Goal: Task Accomplishment & Management: Use online tool/utility

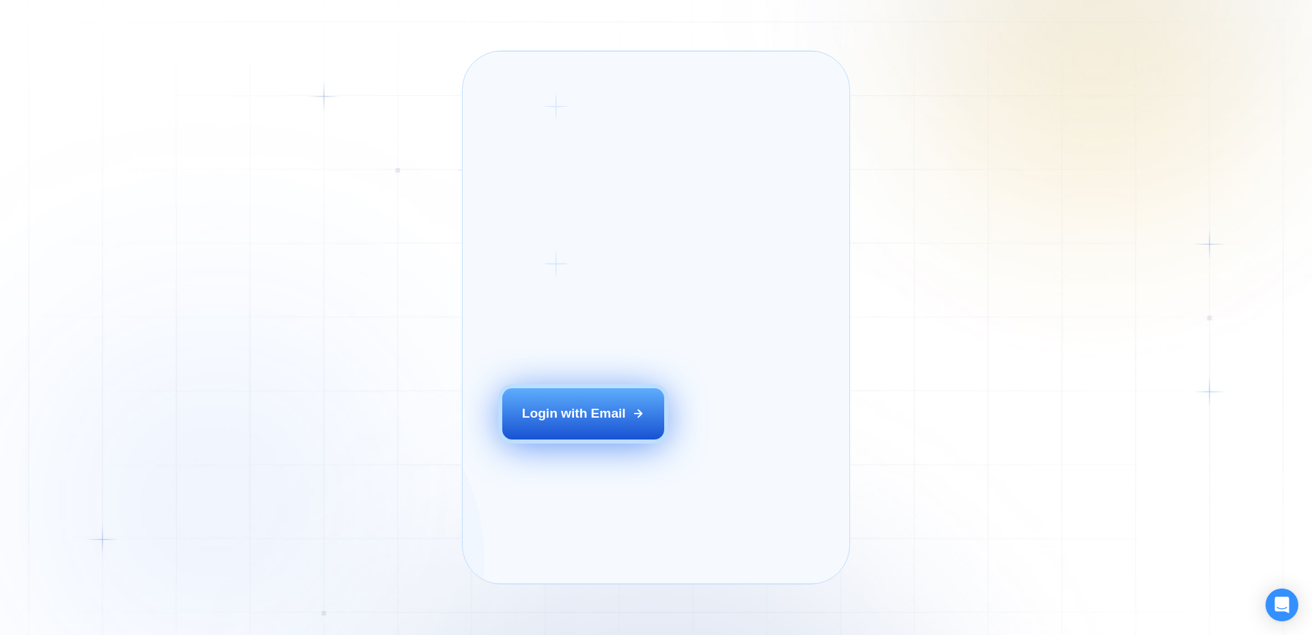
click at [586, 446] on div "Login ‍ Welcome to GigRadar. AI Business Manager for Agencies Login with Email" at bounding box center [605, 317] width 245 height 493
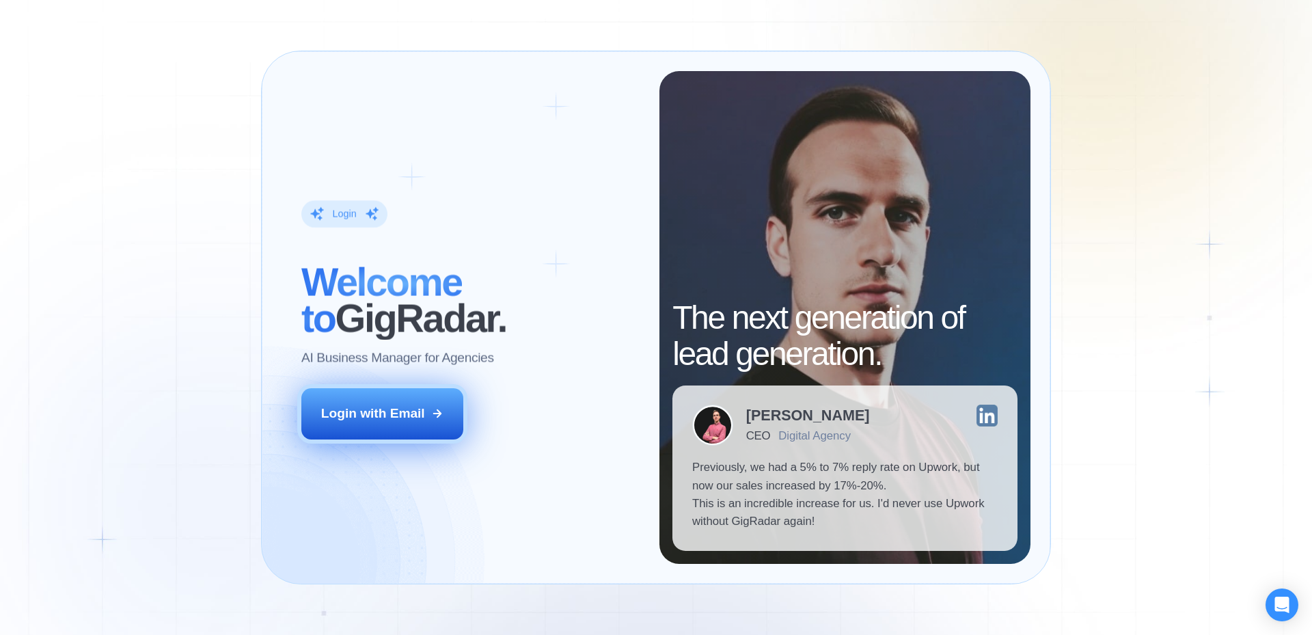
click at [422, 434] on button "Login with Email" at bounding box center [382, 413] width 163 height 51
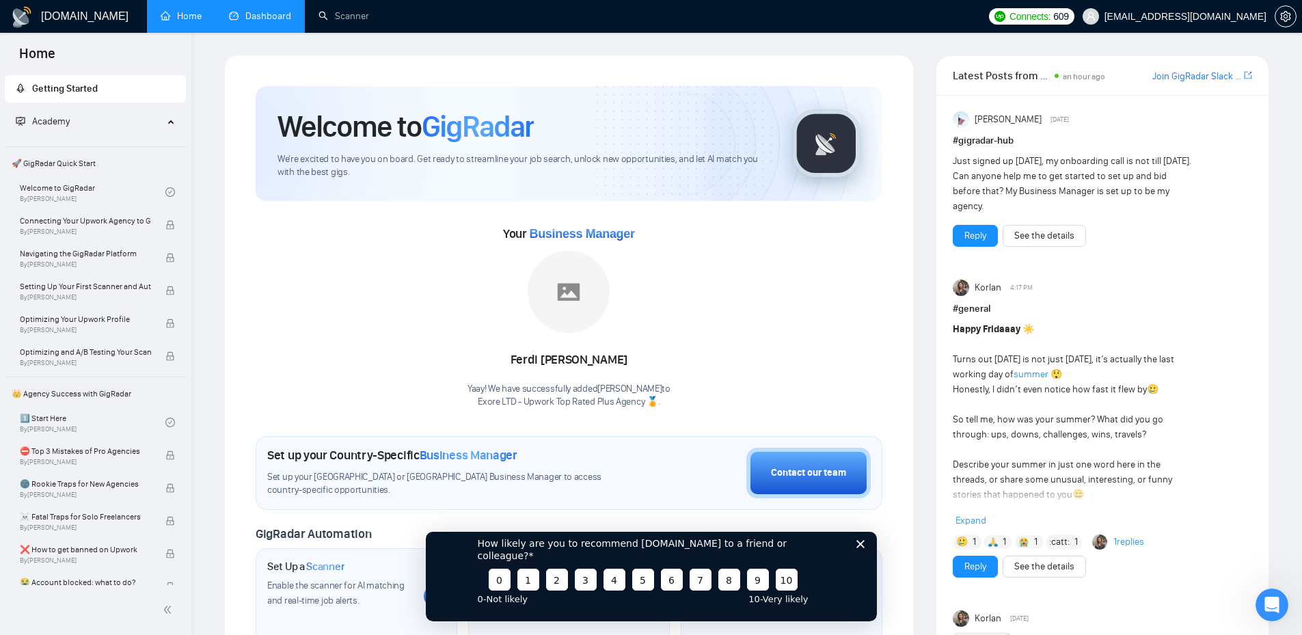
click at [234, 17] on link "Dashboard" at bounding box center [260, 16] width 62 height 12
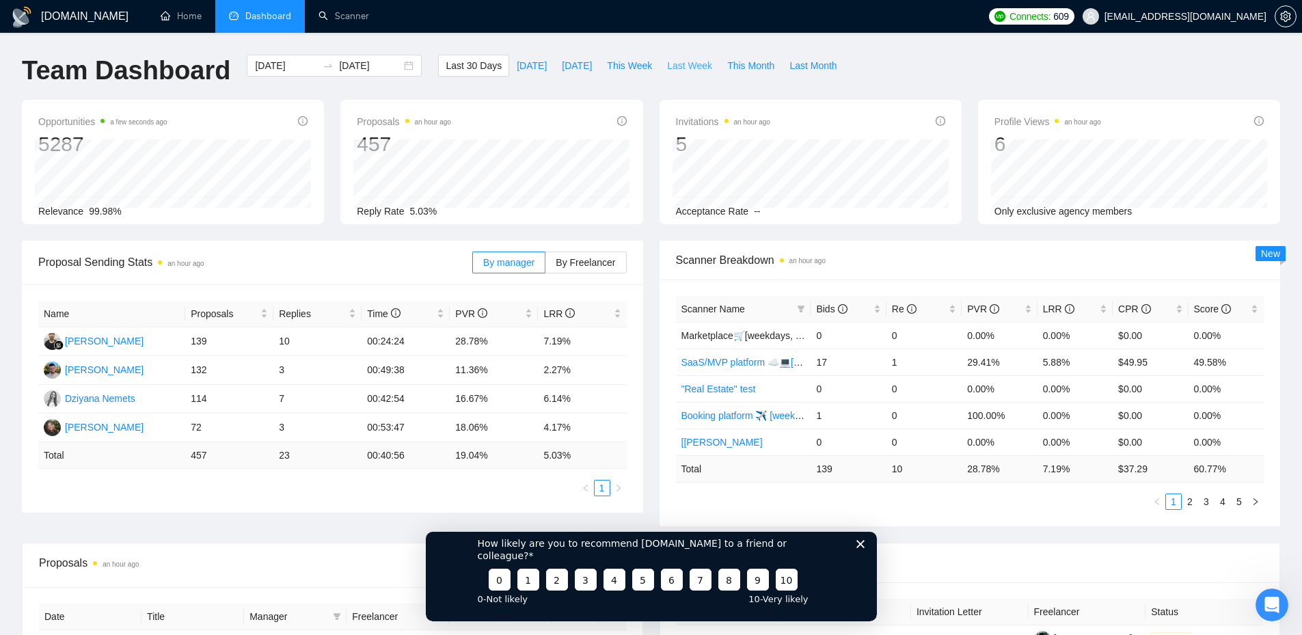
click at [668, 70] on span "Last Week" at bounding box center [689, 65] width 45 height 15
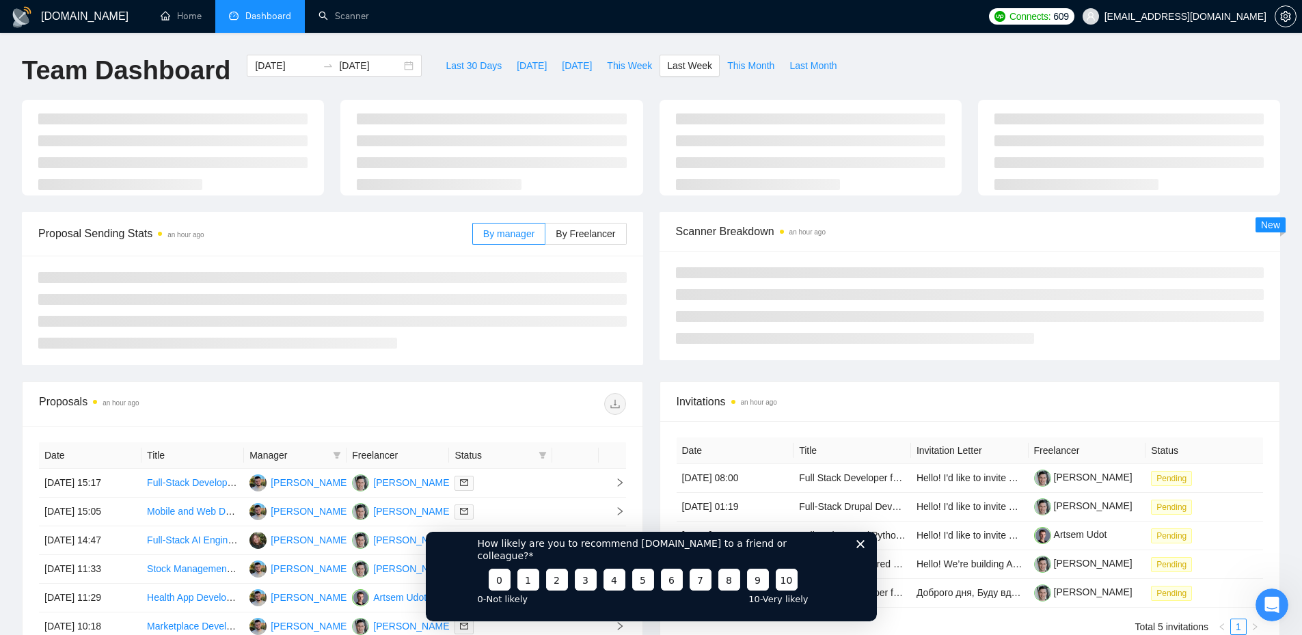
type input "[DATE]"
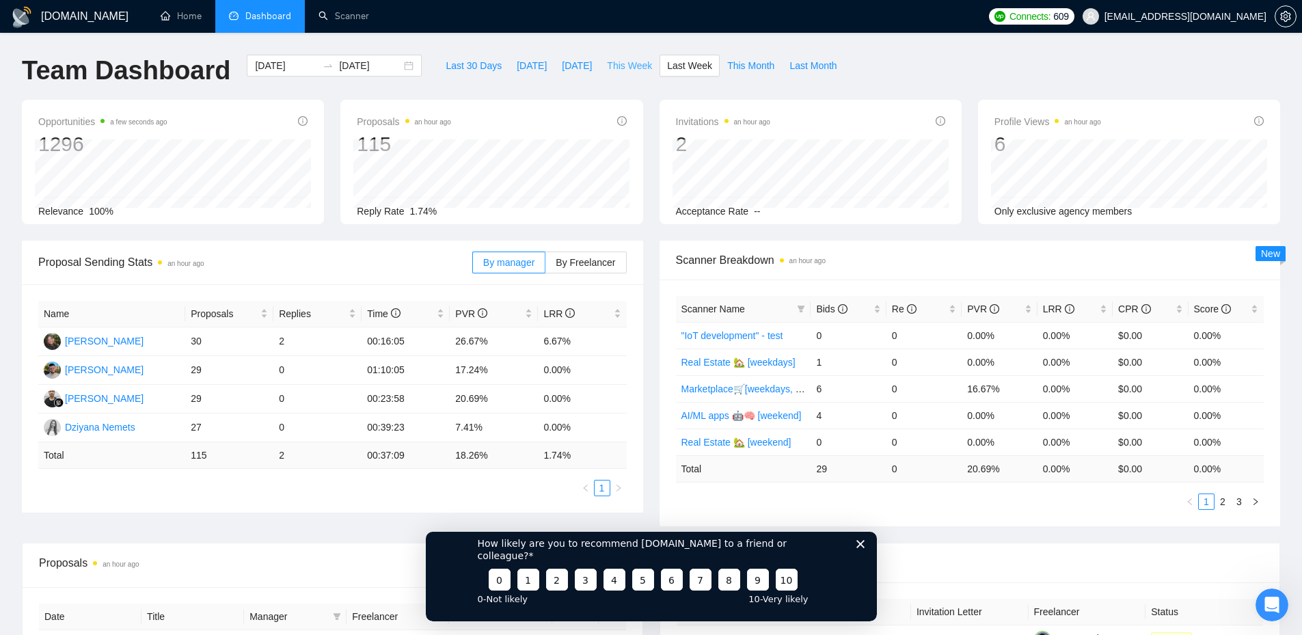
click at [616, 66] on span "This Week" at bounding box center [629, 65] width 45 height 15
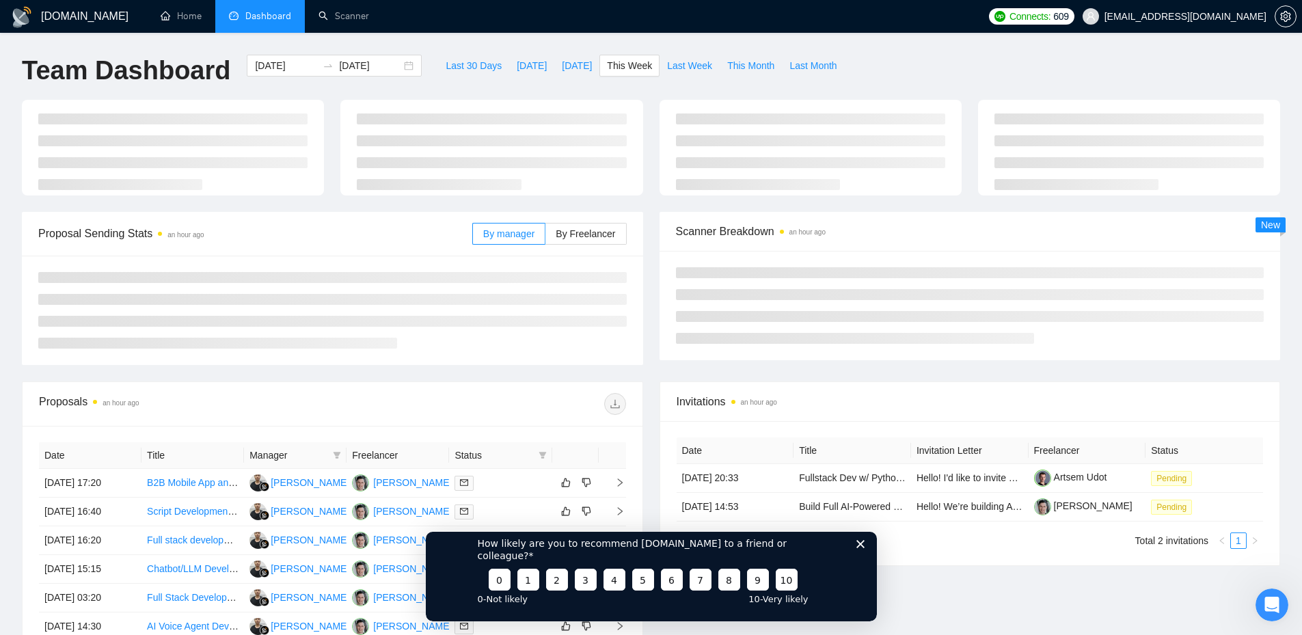
type input "[DATE]"
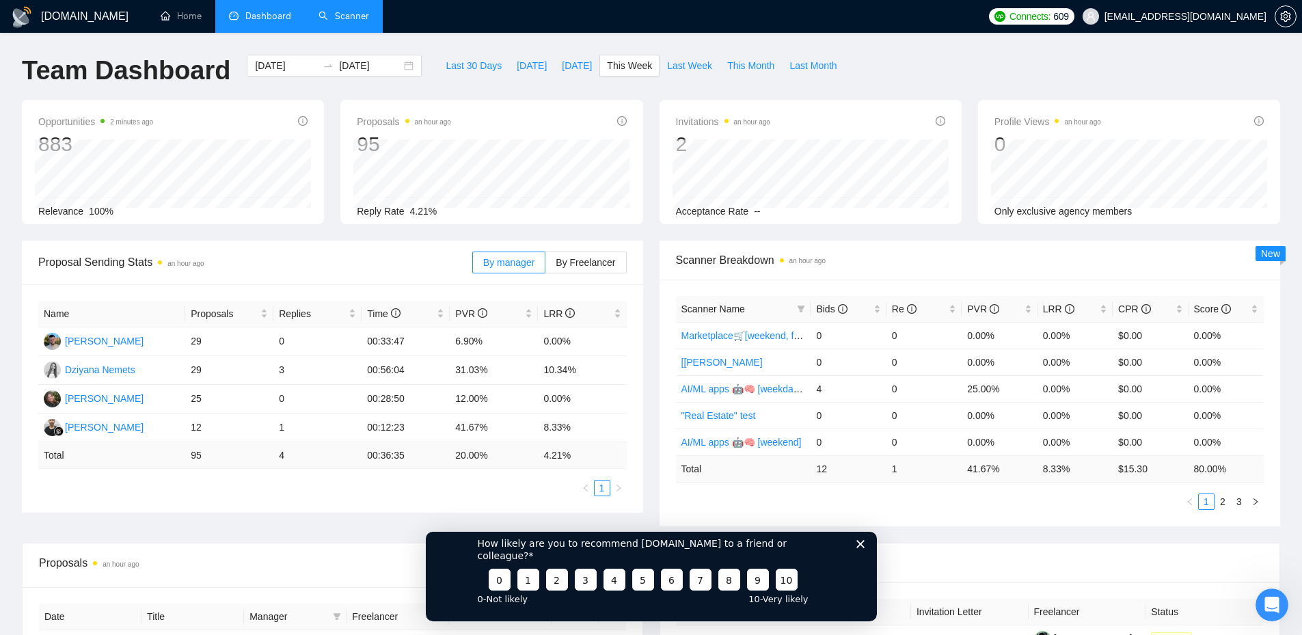
click at [336, 11] on link "Scanner" at bounding box center [343, 16] width 51 height 12
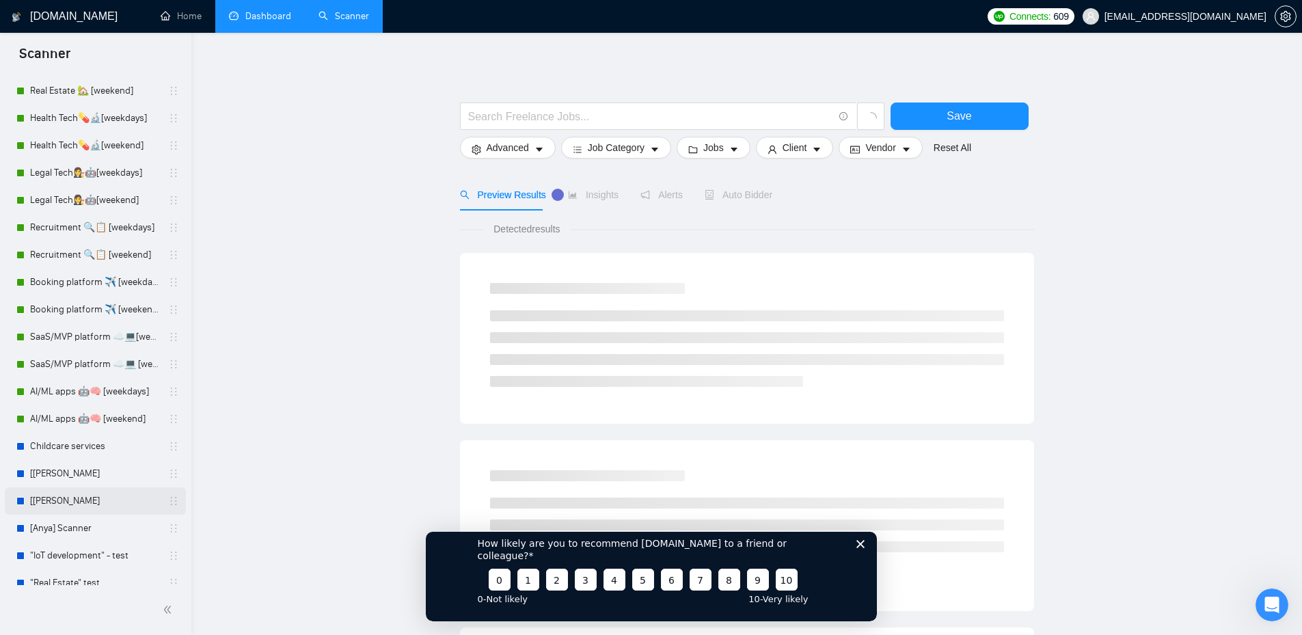
scroll to position [157, 0]
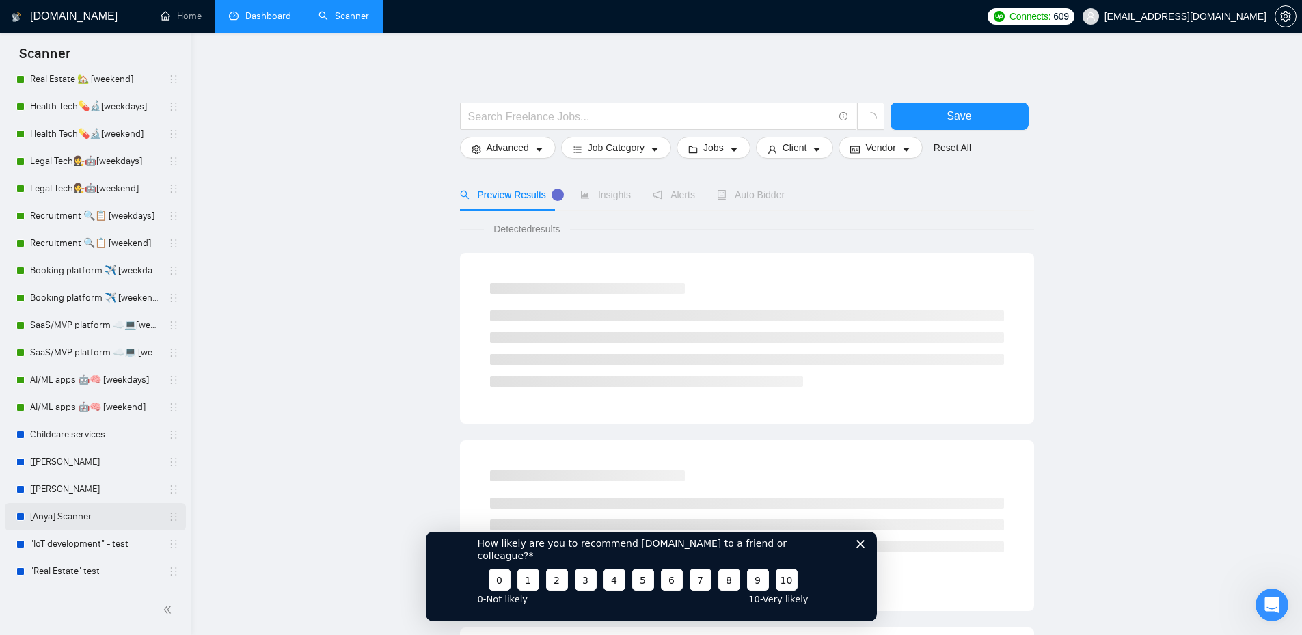
click at [59, 524] on link "[Anya] Scanner" at bounding box center [95, 516] width 130 height 27
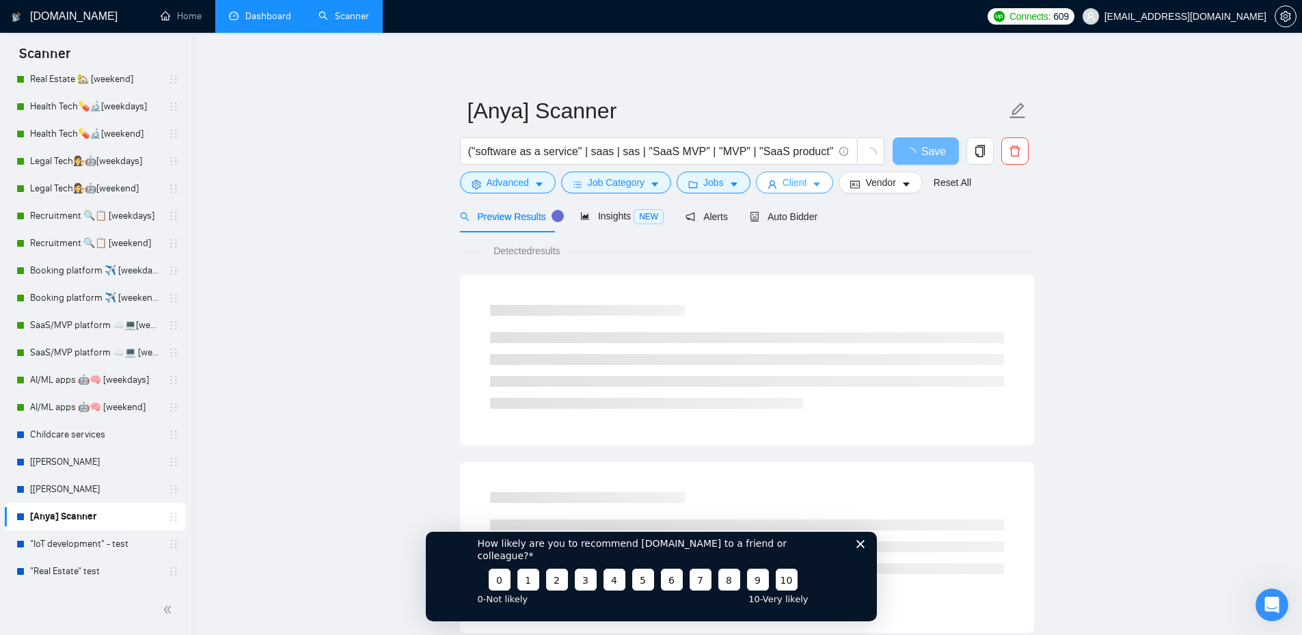
click at [783, 181] on span "Client" at bounding box center [795, 182] width 25 height 15
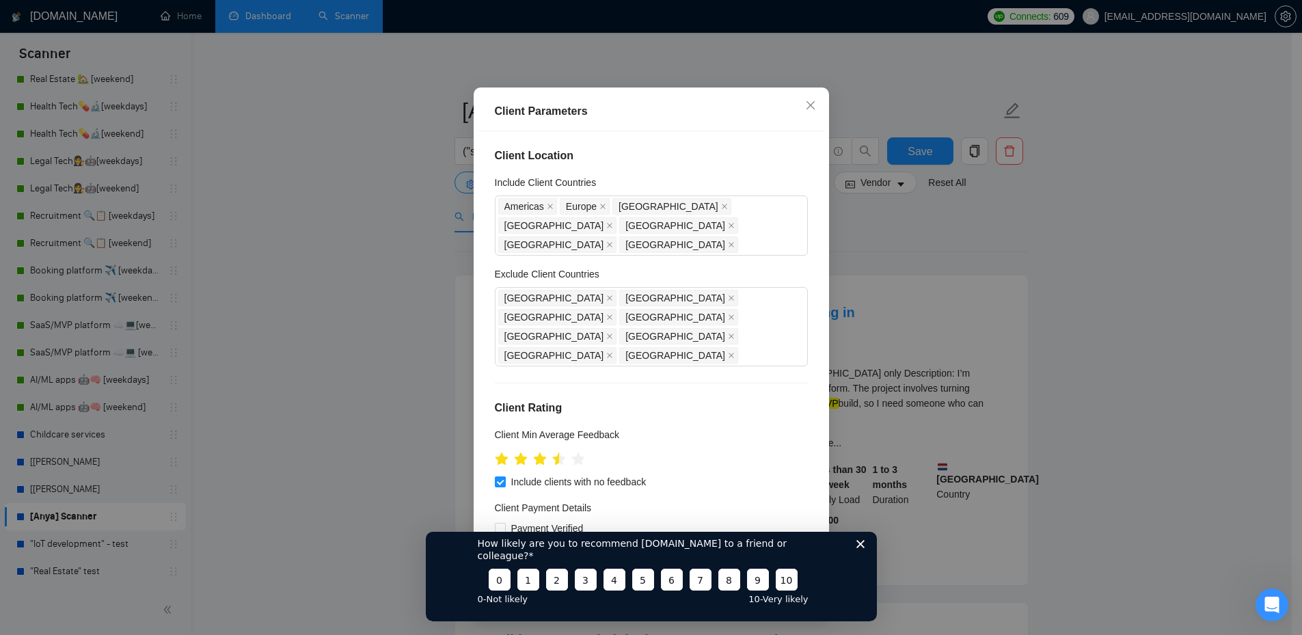
scroll to position [74, 0]
click at [860, 547] on polygon "Закрыть опрос" at bounding box center [860, 543] width 8 height 8
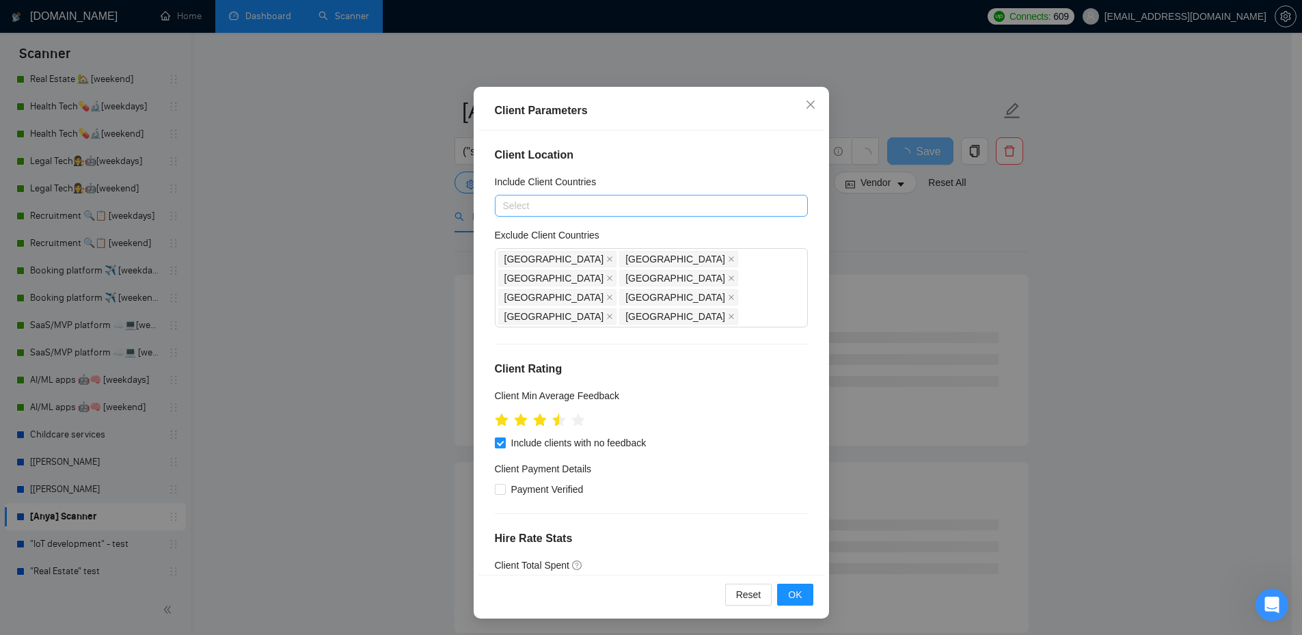
click at [603, 435] on span "Include clients with no feedback" at bounding box center [579, 442] width 146 height 15
click at [504, 437] on input "Include clients with no feedback" at bounding box center [500, 442] width 10 height 10
click at [485, 381] on div "Client Location Include Client Countries Select Exclude Client Countries [GEOGR…" at bounding box center [651, 353] width 346 height 444
click at [494, 413] on icon "star" at bounding box center [501, 420] width 15 height 15
click at [494, 413] on icon "star" at bounding box center [501, 420] width 14 height 14
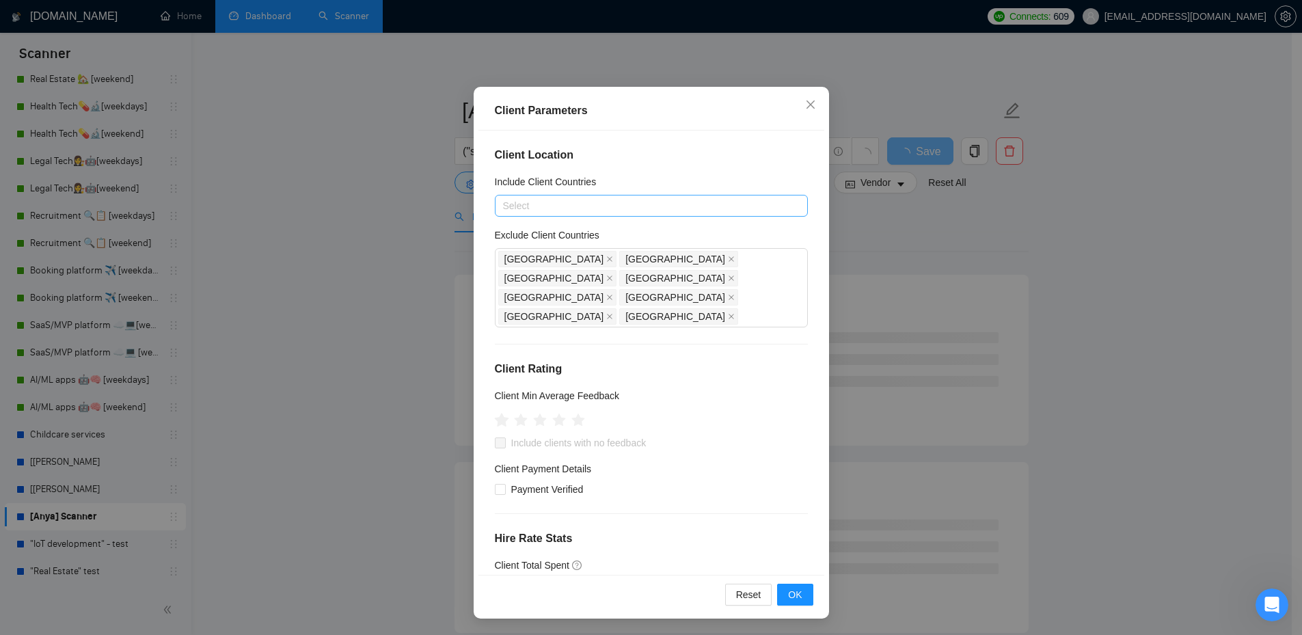
click at [494, 413] on icon "star" at bounding box center [501, 420] width 15 height 15
click at [553, 413] on icon "star" at bounding box center [559, 420] width 14 height 14
click at [575, 435] on span "Include clients with no feedback" at bounding box center [579, 442] width 146 height 15
click at [504, 437] on input "Include clients with no feedback" at bounding box center [500, 442] width 10 height 10
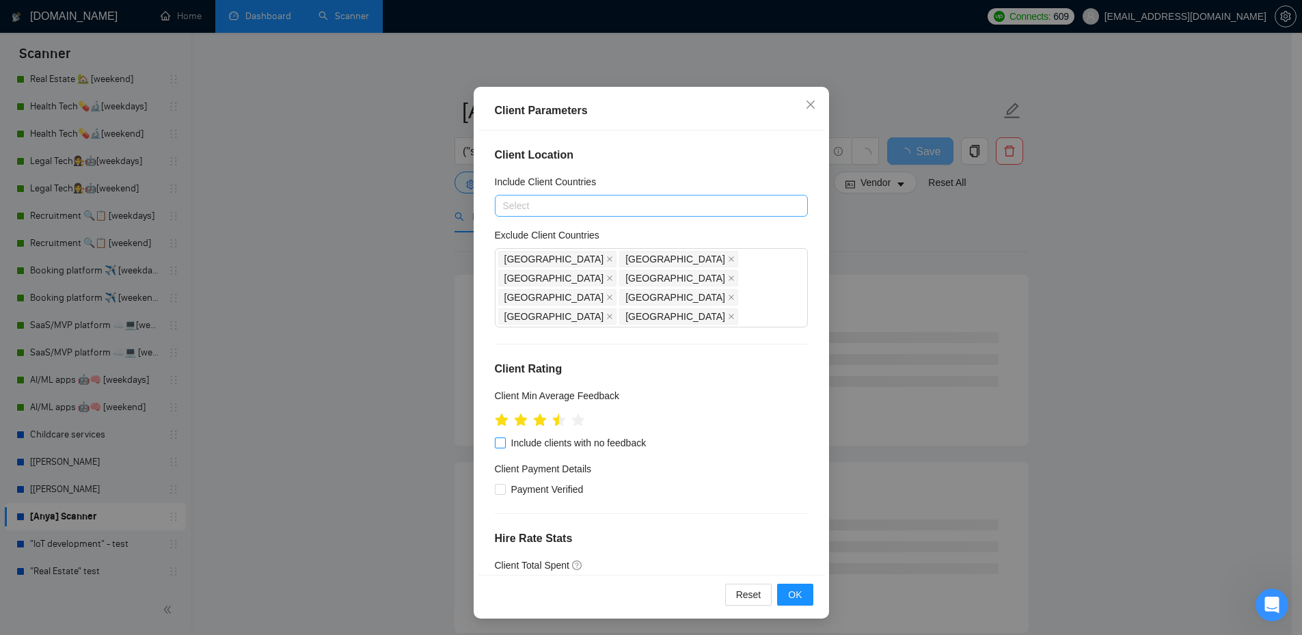
checkbox input "true"
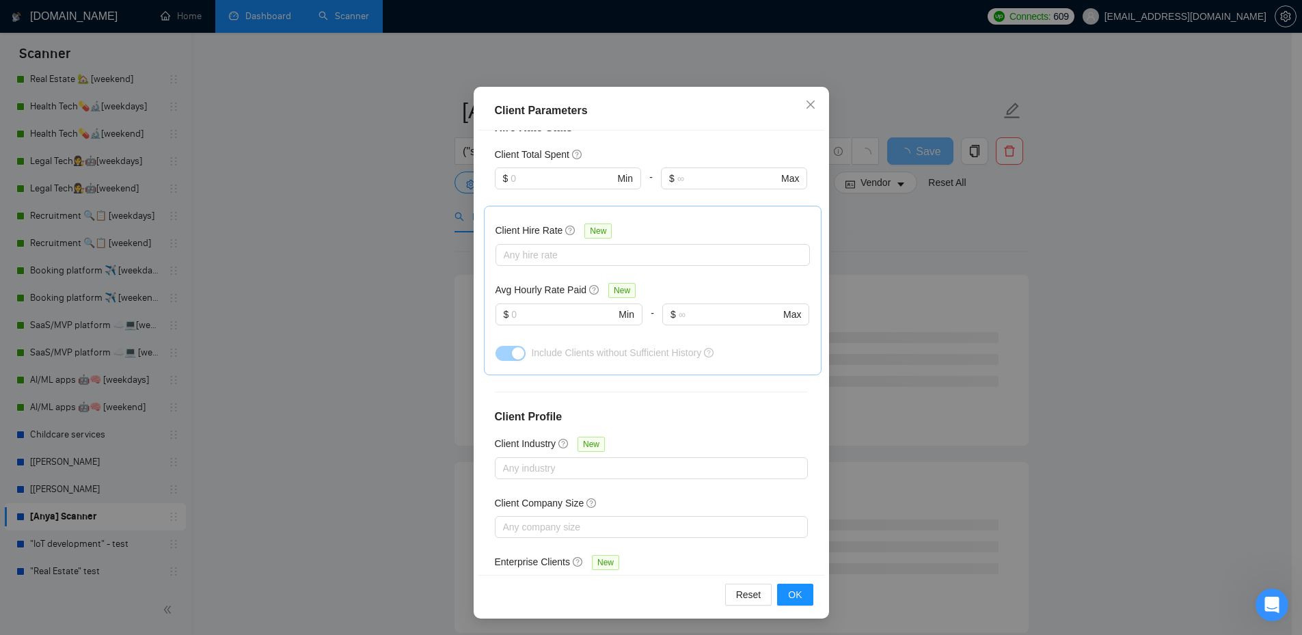
scroll to position [425, 0]
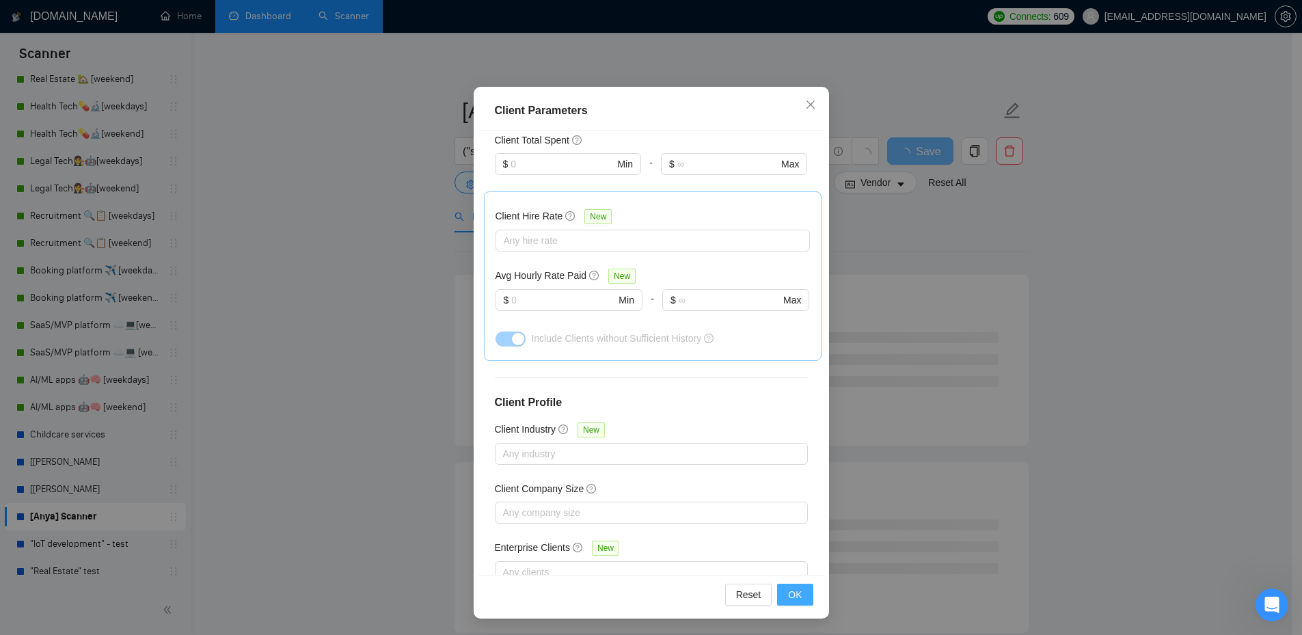
click at [782, 597] on button "OK" at bounding box center [795, 595] width 36 height 22
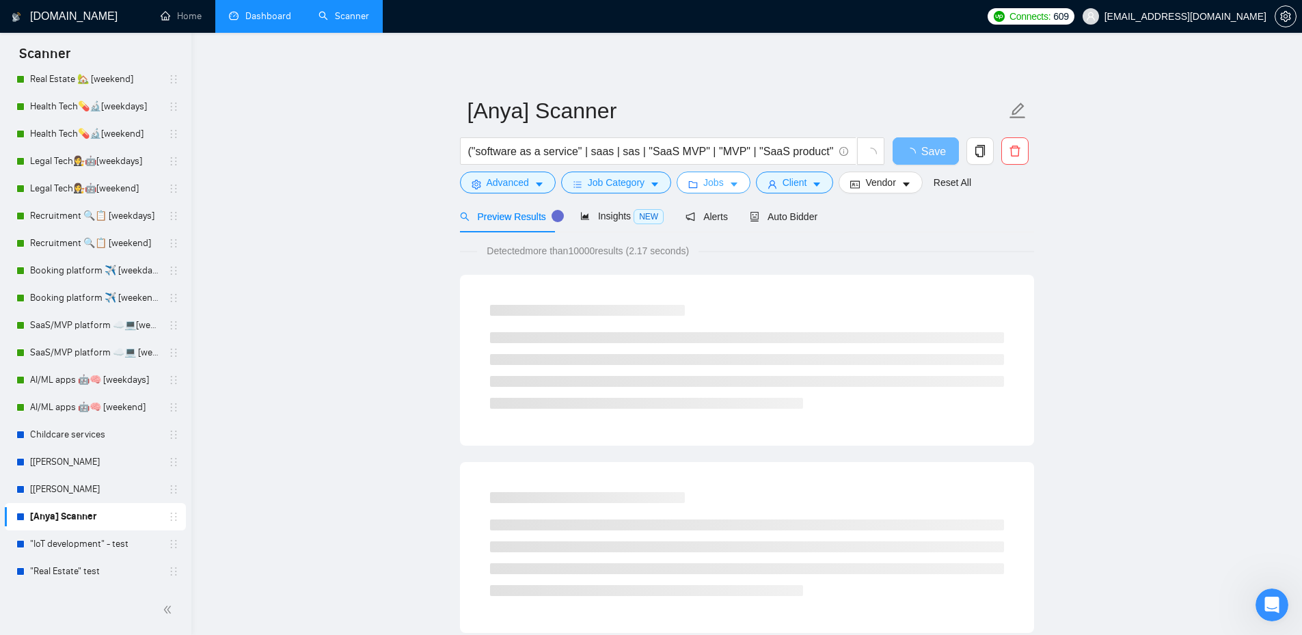
click at [720, 193] on button "Jobs" at bounding box center [714, 183] width 74 height 22
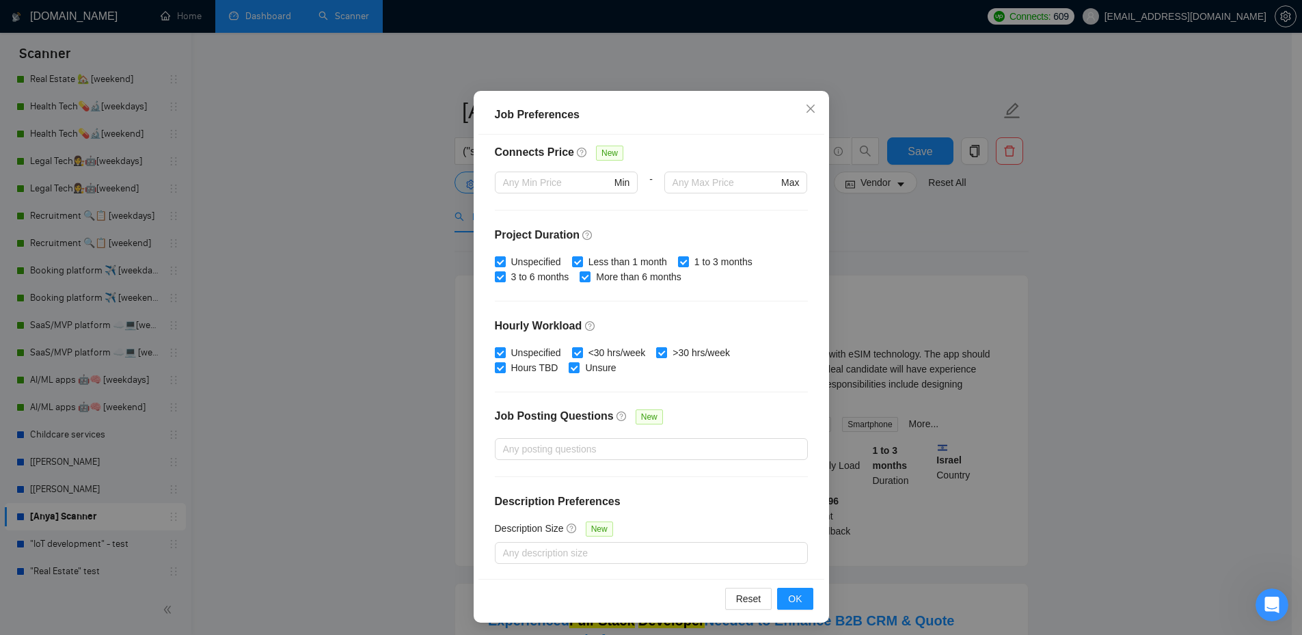
scroll to position [74, 0]
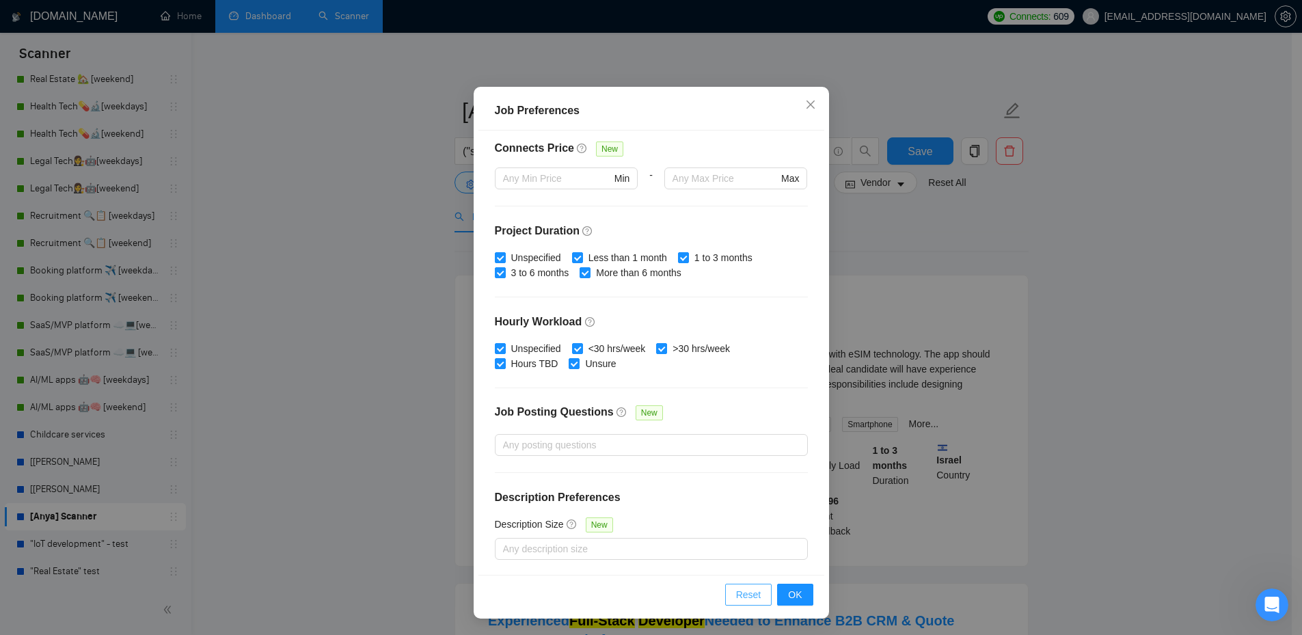
click at [748, 587] on button "Reset" at bounding box center [748, 595] width 47 height 22
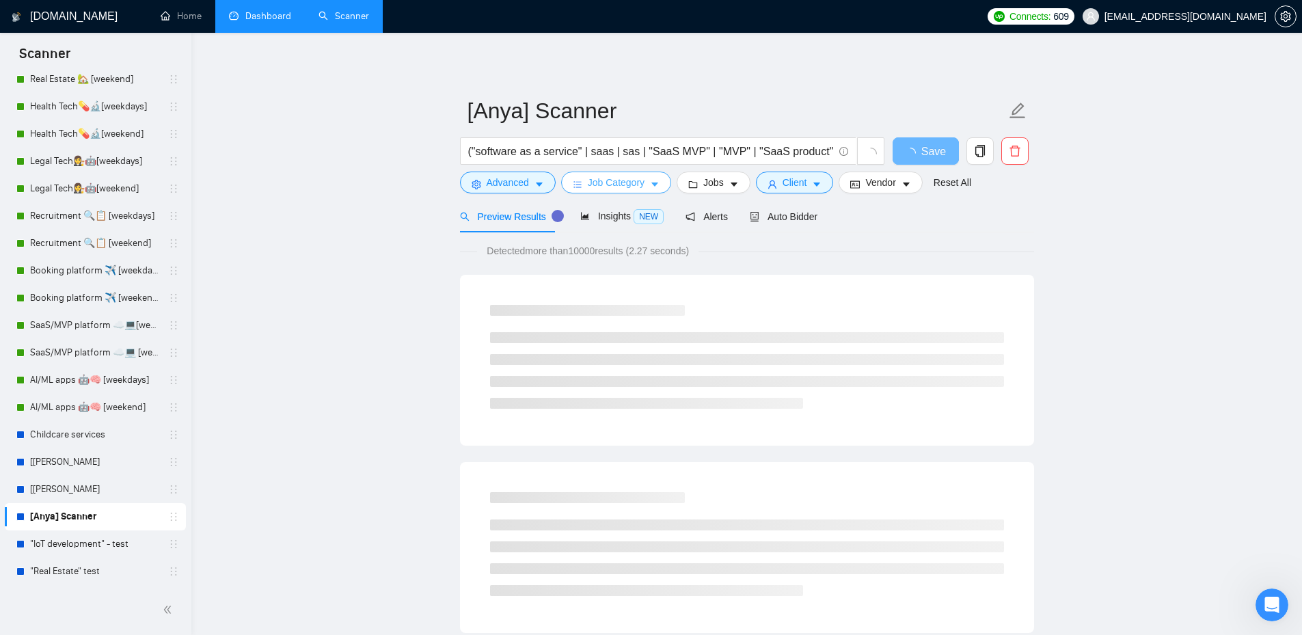
click at [646, 185] on button "Job Category" at bounding box center [616, 183] width 110 height 22
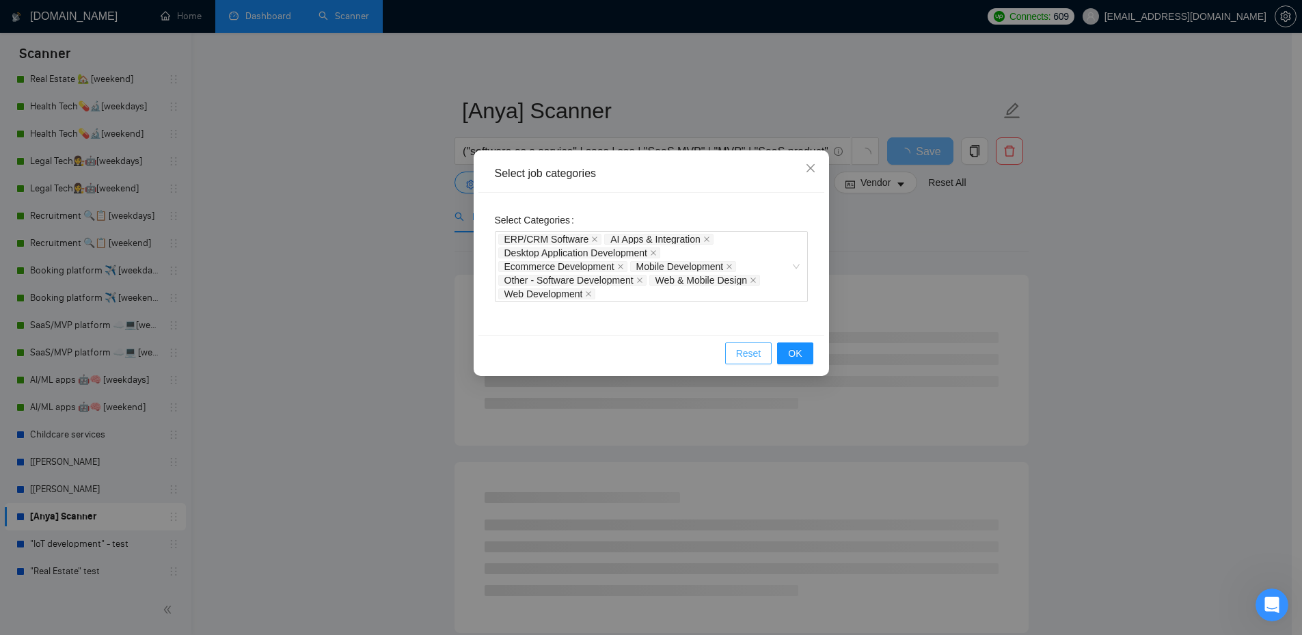
click at [752, 357] on span "Reset" at bounding box center [748, 353] width 25 height 15
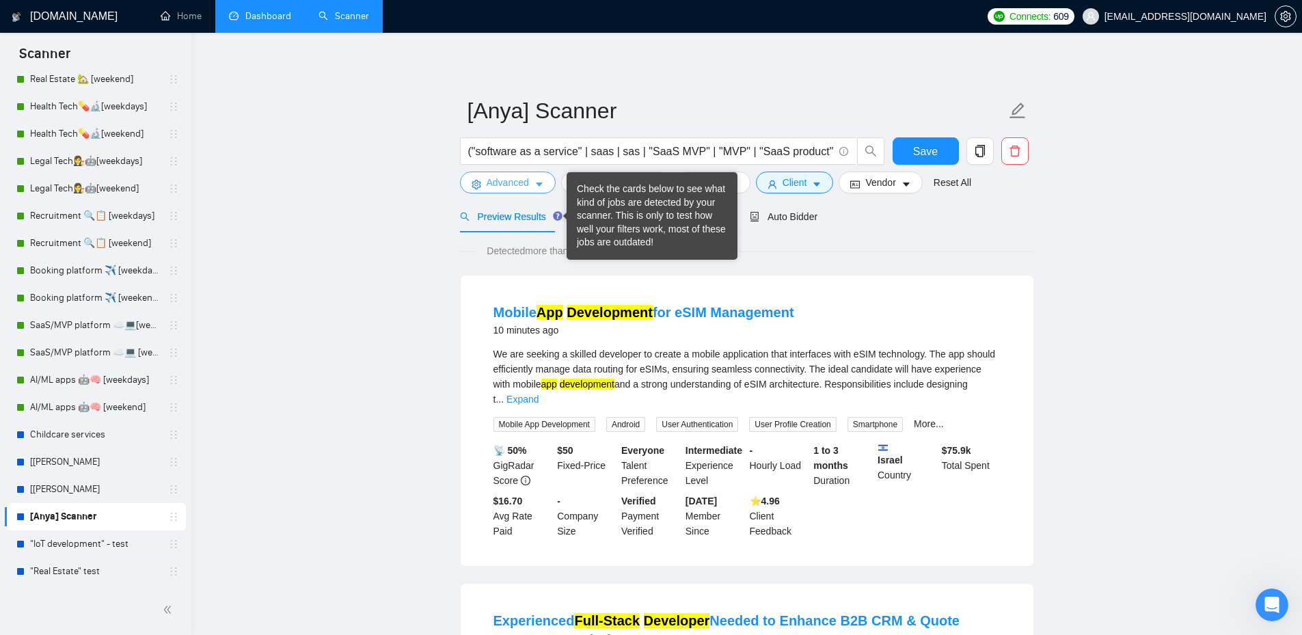
click at [522, 183] on span "Advanced" at bounding box center [508, 182] width 42 height 15
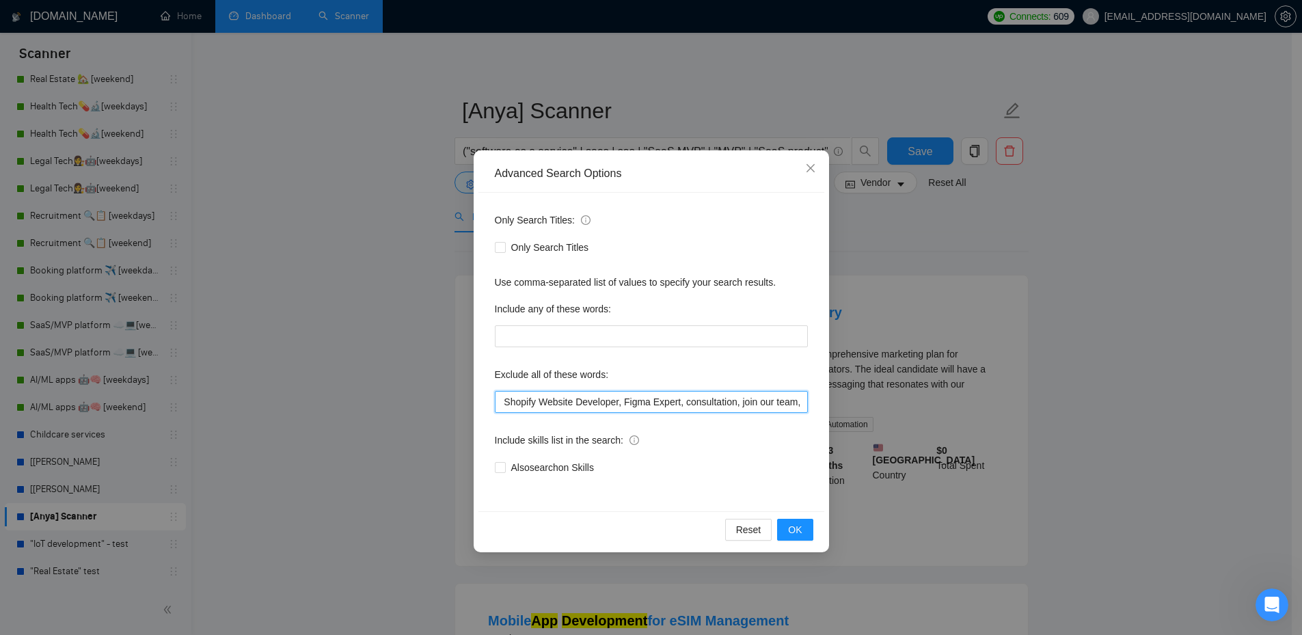
scroll to position [0, 718]
drag, startPoint x: 686, startPoint y: 410, endPoint x: 584, endPoint y: 426, distance: 103.1
click at [586, 427] on div "Only Search Titles: Only Search Titles Use comma-separated list of values to sp…" at bounding box center [651, 352] width 346 height 318
click at [615, 409] on input "no agencies, no agency, No-Code, Low-Code, Flutterflow expert, Low/No Code, Low…" at bounding box center [651, 402] width 313 height 22
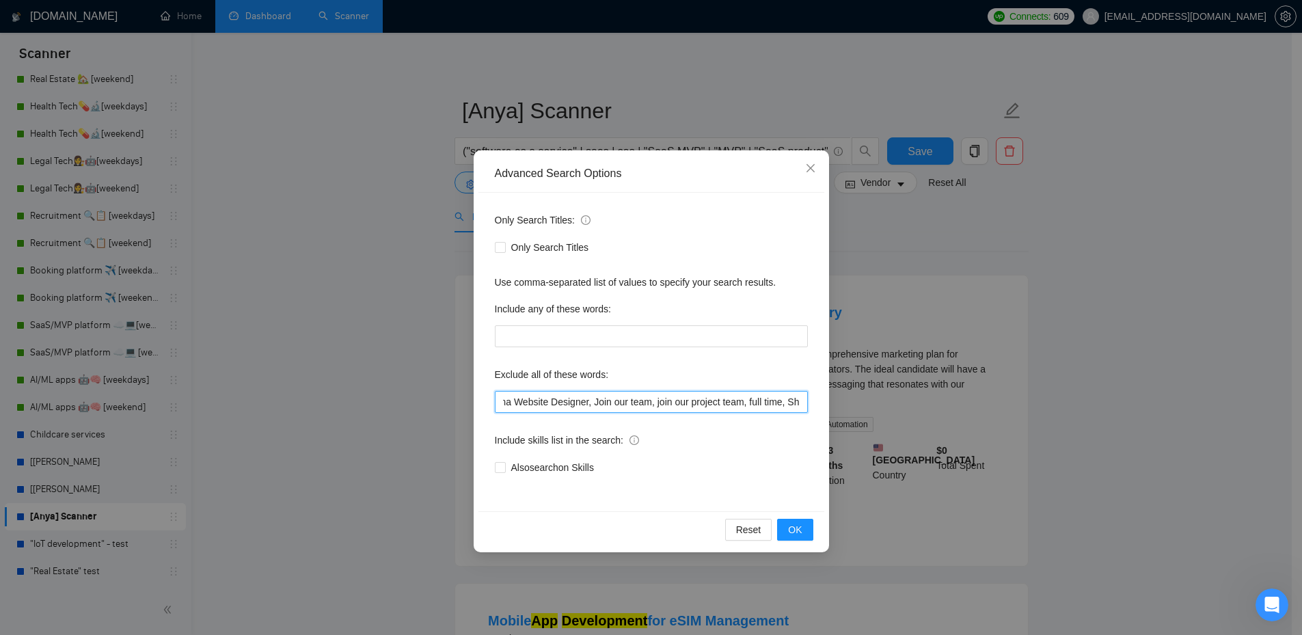
drag, startPoint x: 562, startPoint y: 407, endPoint x: 727, endPoint y: 401, distance: 164.8
click at [727, 401] on input "no agencies, no agency, No-Code, Low-Code, Flutterflow expert, Low/No Code, Low…" at bounding box center [651, 402] width 313 height 22
click at [669, 401] on input "no agencies, no agency, No-Code, Low-Code, Flutterflow expert, Low/No Code, Low…" at bounding box center [651, 402] width 313 height 22
drag, startPoint x: 601, startPoint y: 401, endPoint x: 498, endPoint y: 407, distance: 103.4
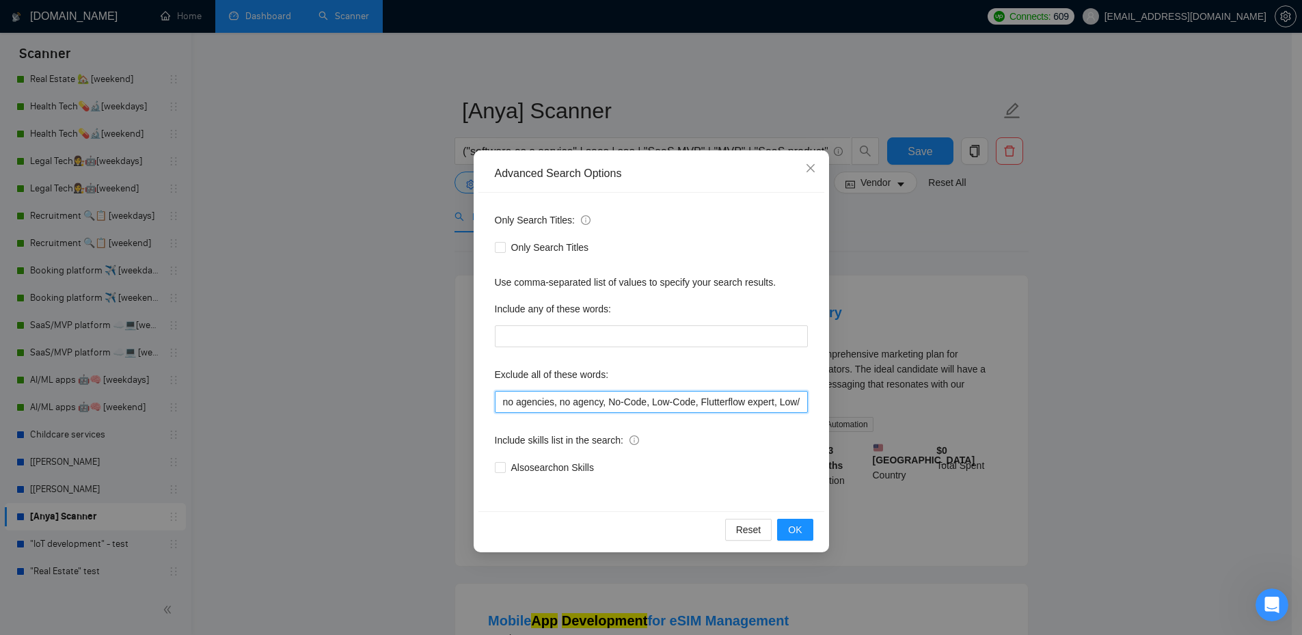
click at [498, 407] on input "no agencies, no agency, No-Code, Low-Code, Flutterflow expert, Low/No Code, Low…" at bounding box center [651, 402] width 313 height 22
click at [780, 398] on input "no agencies, no agency, No-Code, Low-Code, Flutterflow expert, Low/No Code, Low…" at bounding box center [651, 402] width 313 height 22
drag, startPoint x: 601, startPoint y: 398, endPoint x: 893, endPoint y: 394, distance: 291.9
click at [893, 394] on div "Advanced Search Options Only Search Titles: Only Search Titles Use comma-separa…" at bounding box center [651, 317] width 1302 height 635
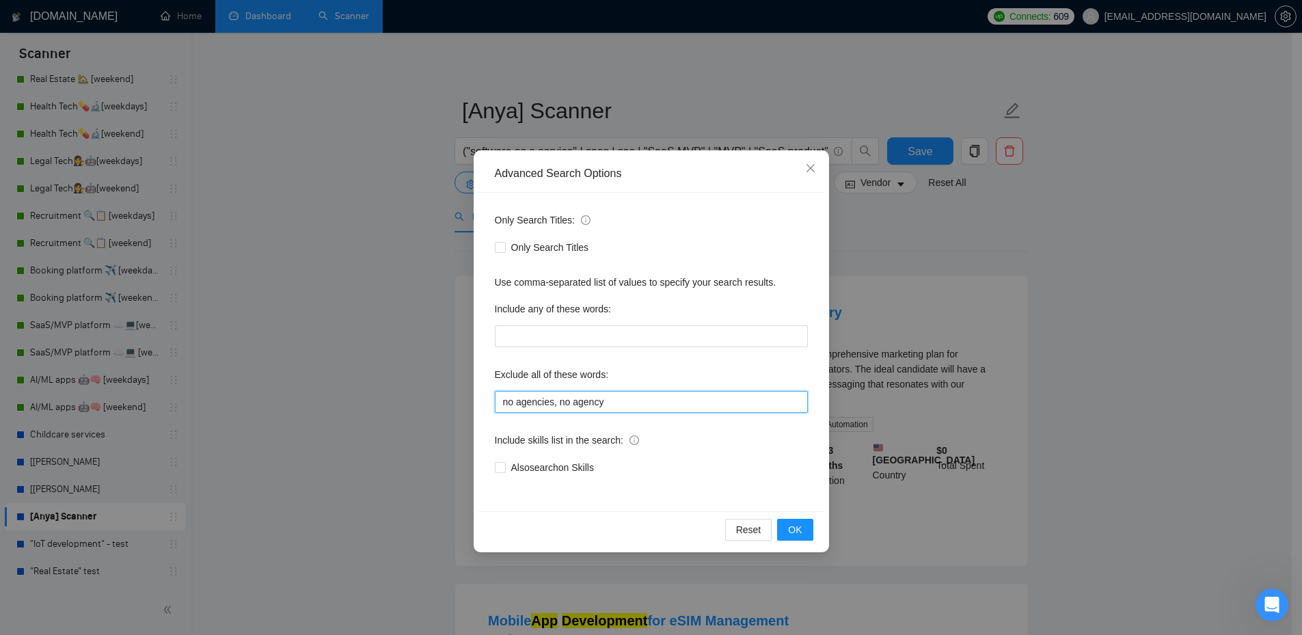
scroll to position [0, 0]
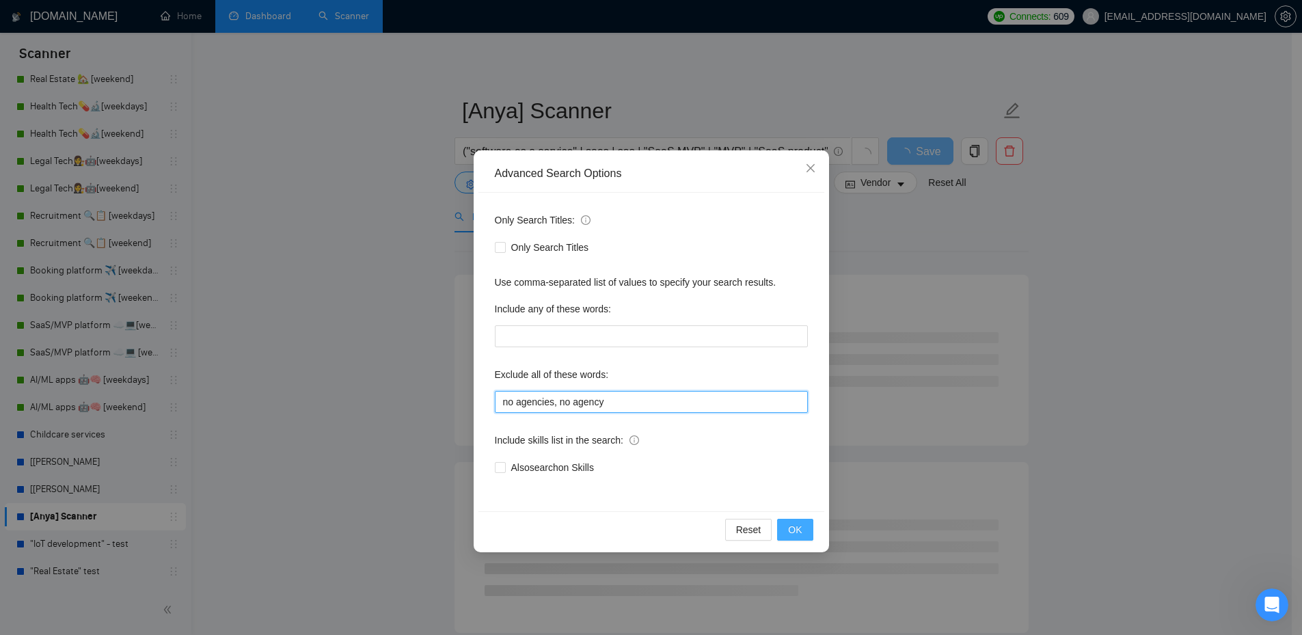
type input "no agencies, no agency"
click at [790, 531] on span "OK" at bounding box center [795, 529] width 14 height 15
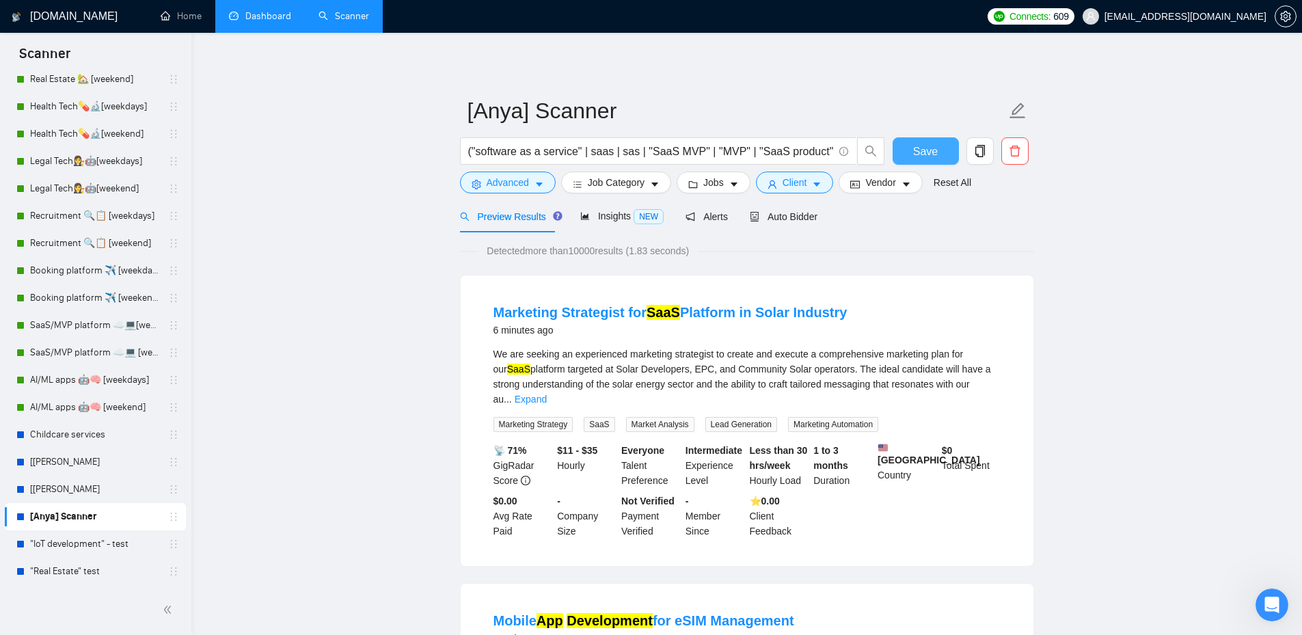
click at [926, 152] on span "Save" at bounding box center [925, 151] width 25 height 17
click at [917, 148] on span "Save" at bounding box center [925, 151] width 25 height 17
click at [825, 182] on button "Client" at bounding box center [795, 183] width 78 height 22
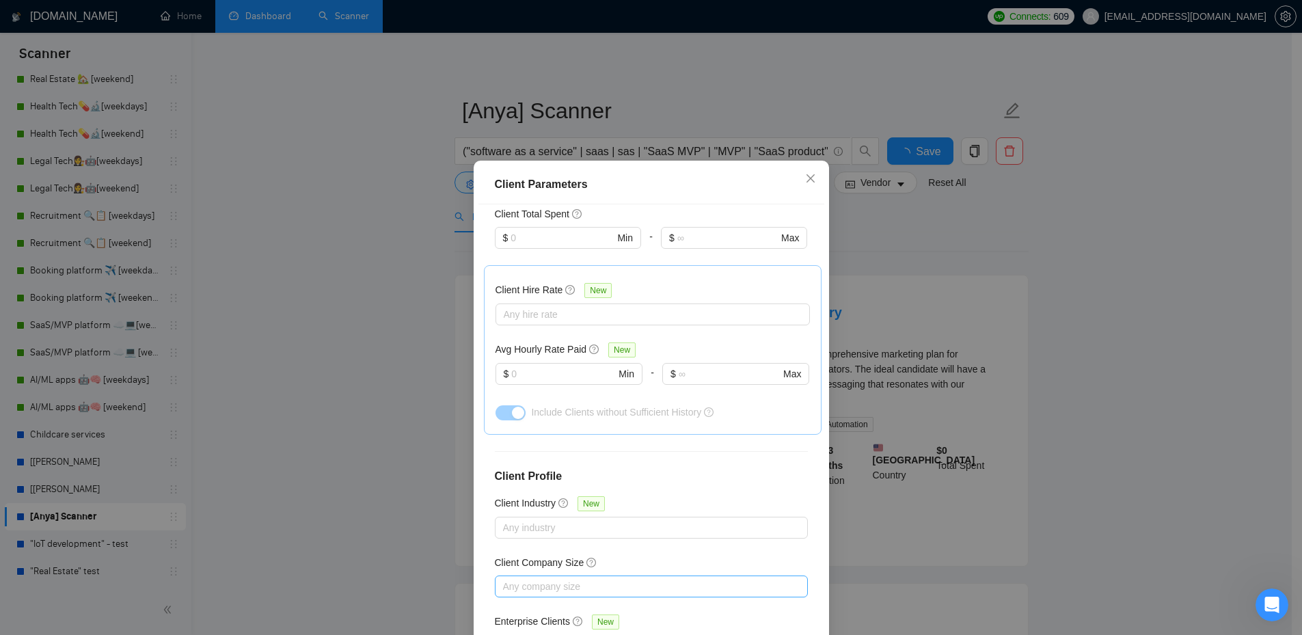
scroll to position [74, 0]
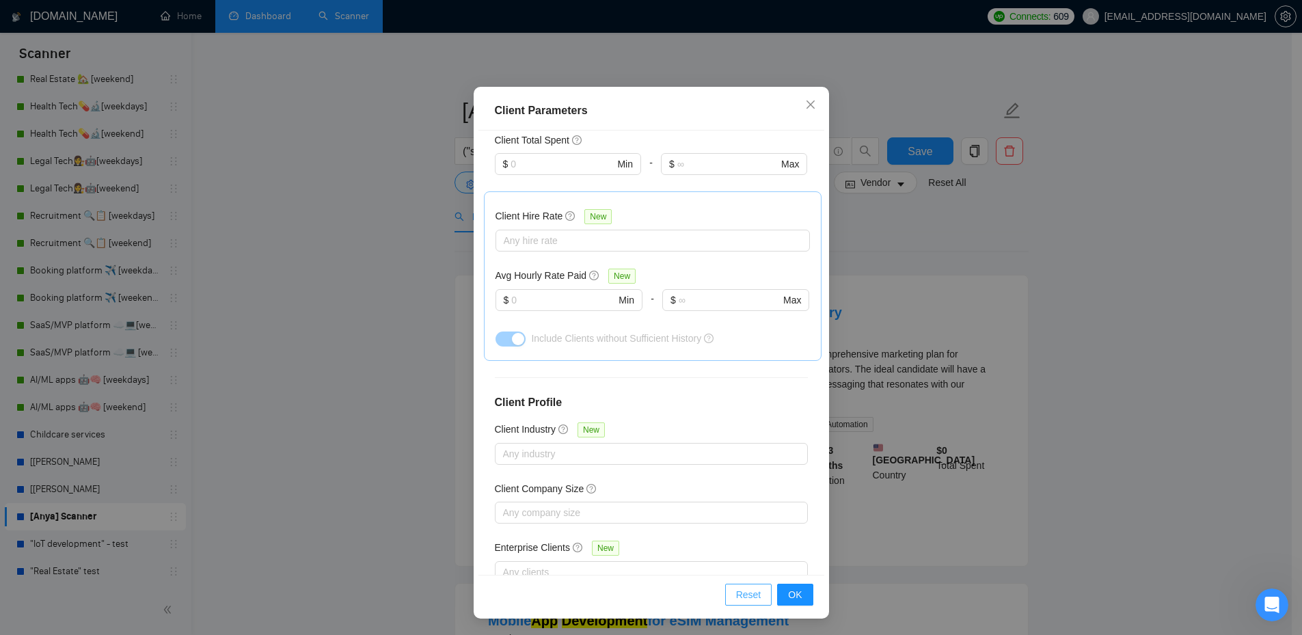
click at [756, 600] on span "Reset" at bounding box center [748, 594] width 25 height 15
checkbox input "false"
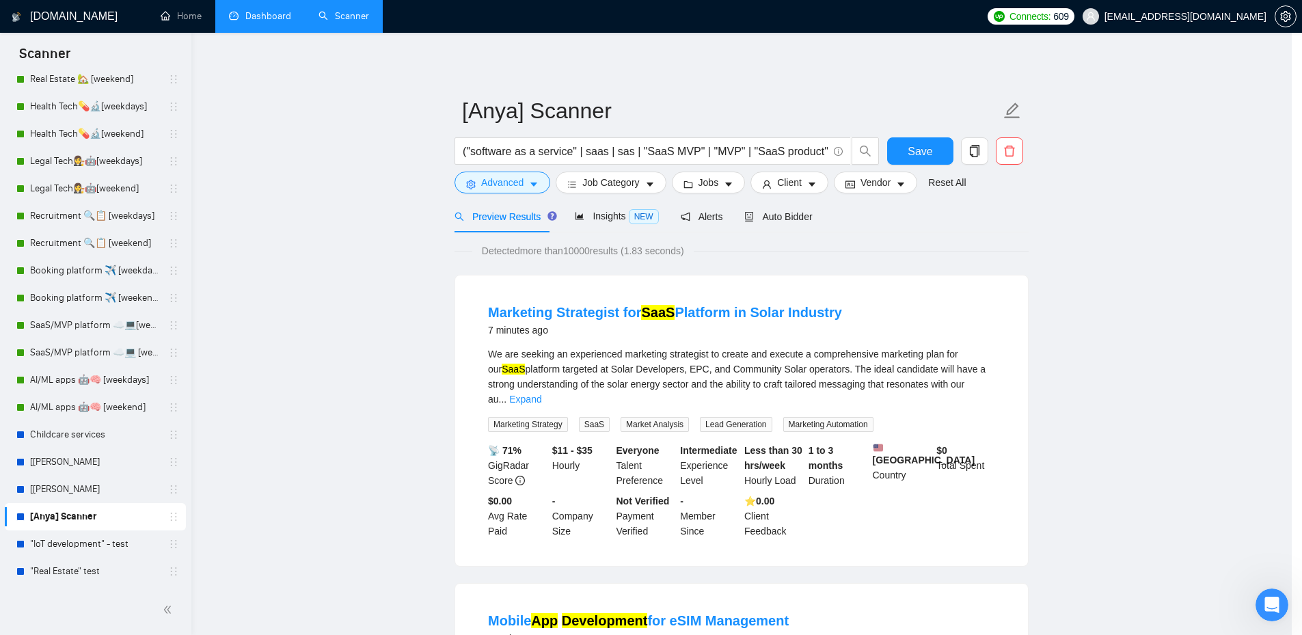
scroll to position [0, 0]
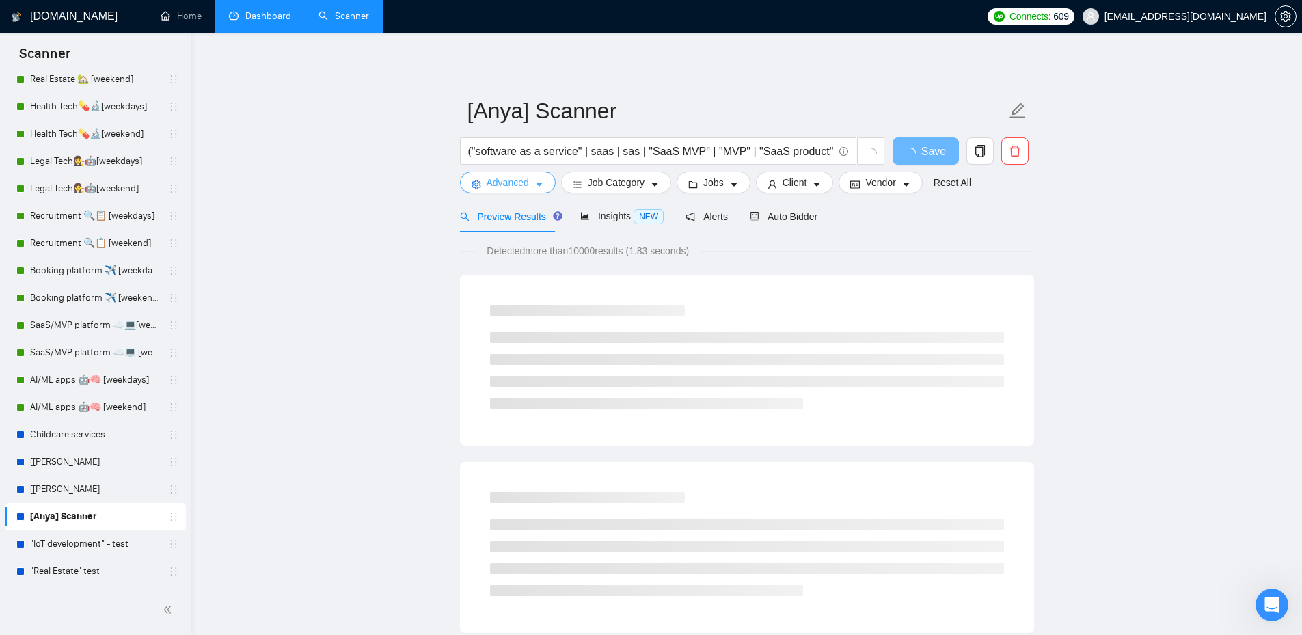
click at [509, 187] on span "Advanced" at bounding box center [508, 182] width 42 height 15
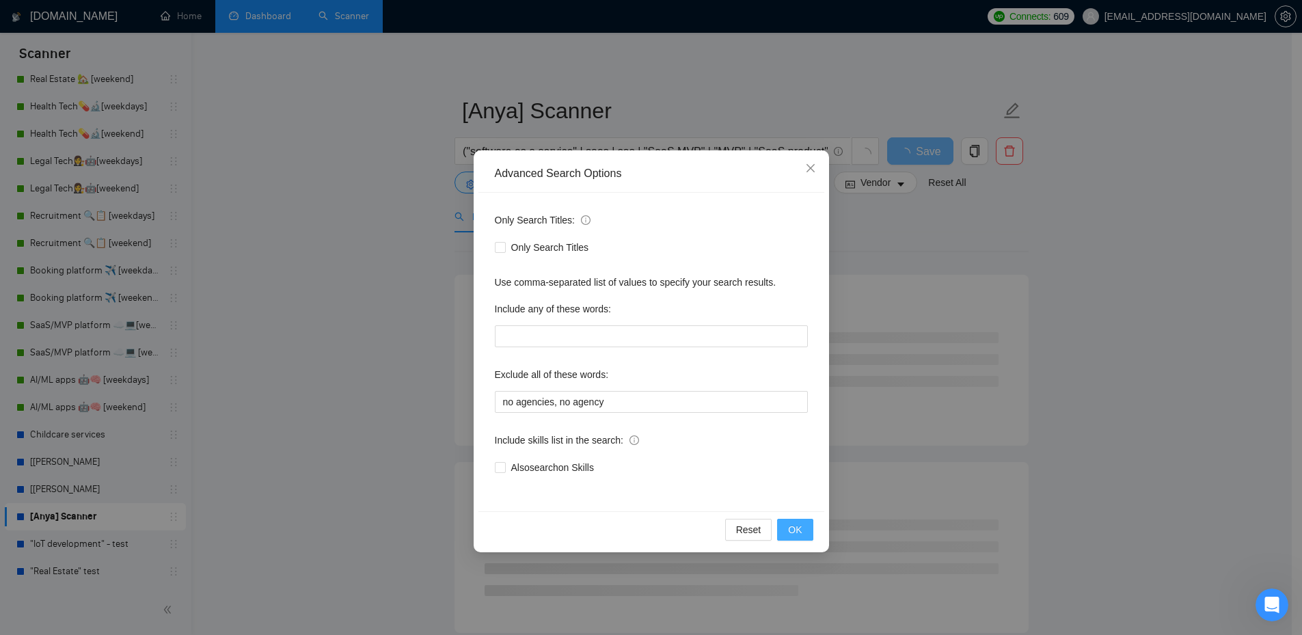
click at [791, 534] on span "OK" at bounding box center [795, 529] width 14 height 15
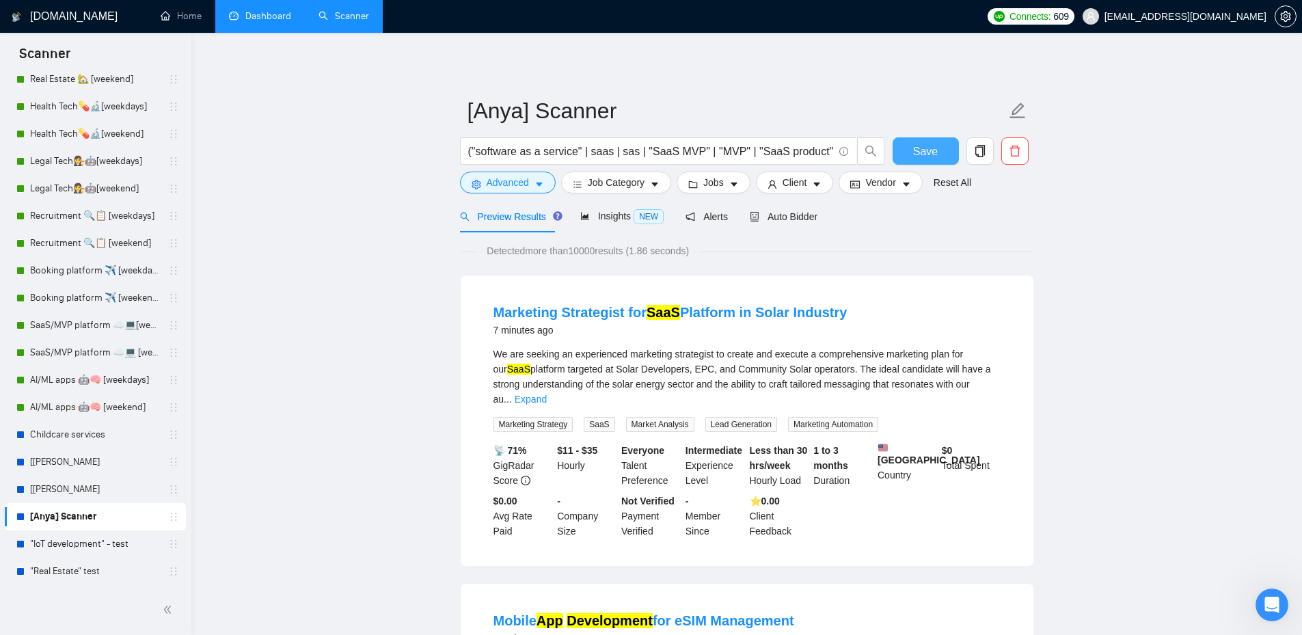
click at [921, 153] on span "Save" at bounding box center [925, 151] width 25 height 17
